Goal: Register for event/course

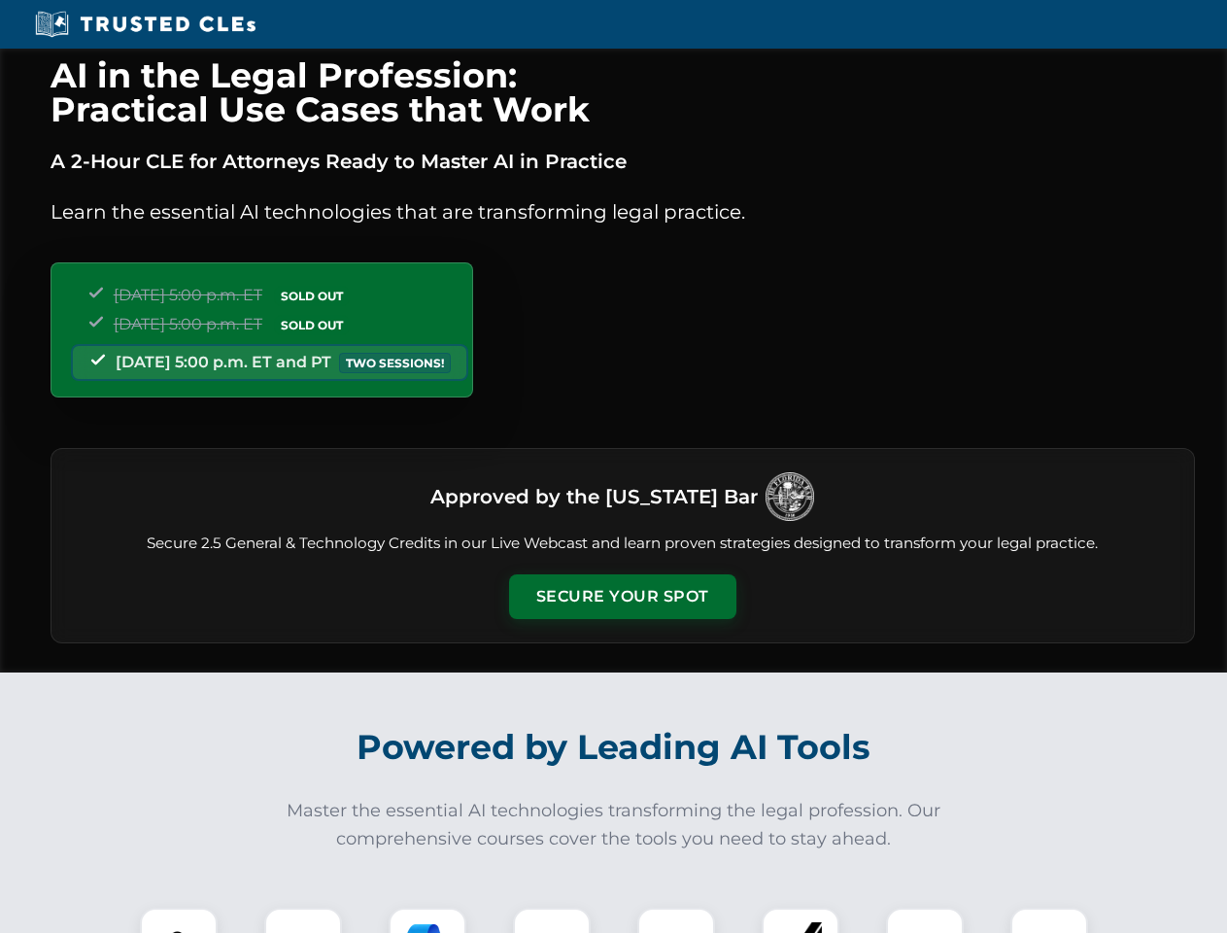
click at [622, 597] on button "Secure Your Spot" at bounding box center [622, 596] width 227 height 45
click at [179, 920] on img at bounding box center [179, 946] width 56 height 56
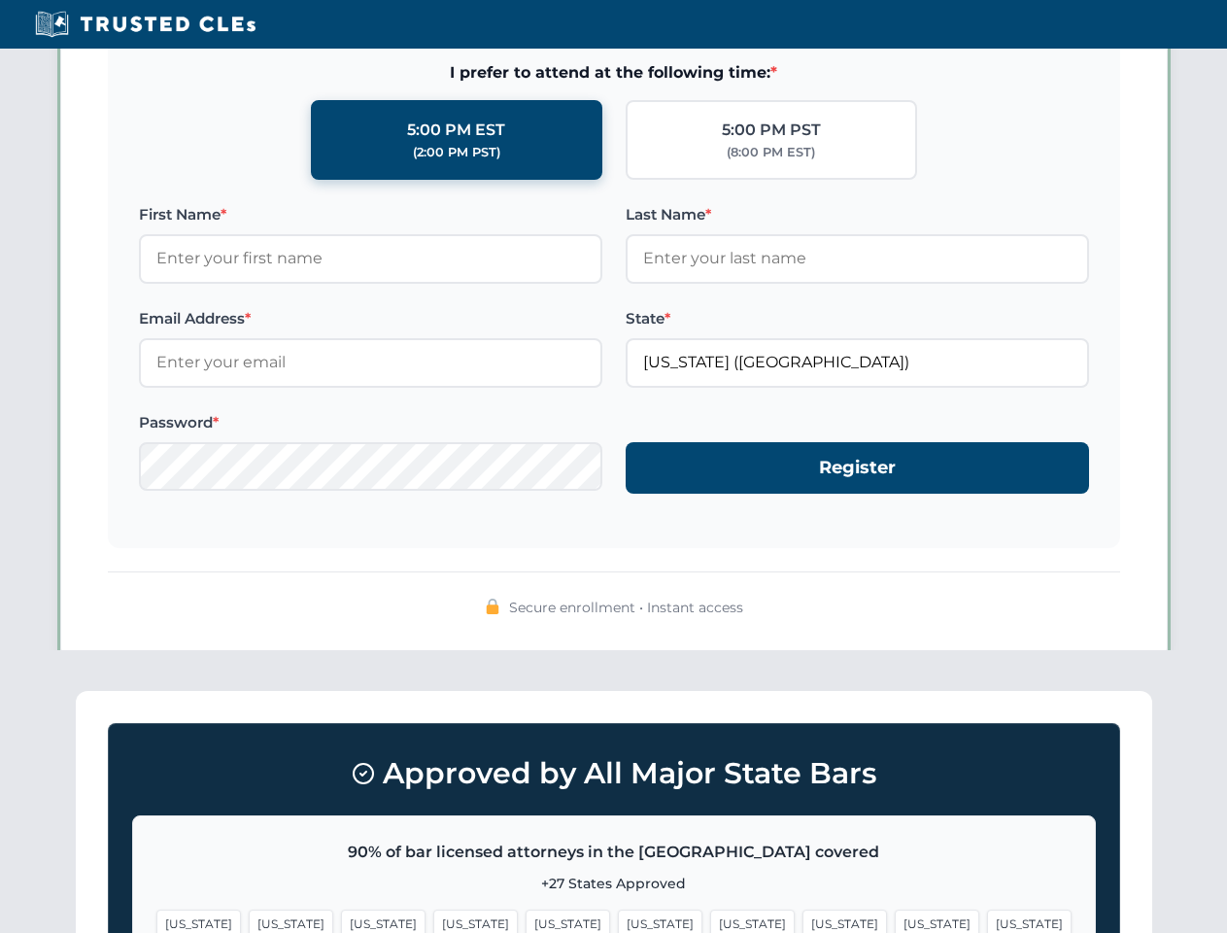
click at [710, 920] on span "[US_STATE]" at bounding box center [752, 924] width 85 height 28
click at [895, 920] on span "[US_STATE]" at bounding box center [937, 924] width 85 height 28
